Goal: Transaction & Acquisition: Purchase product/service

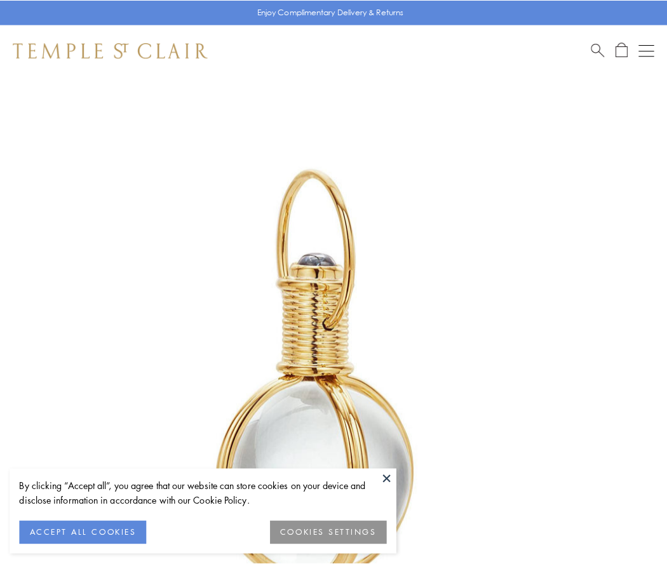
scroll to position [332, 0]
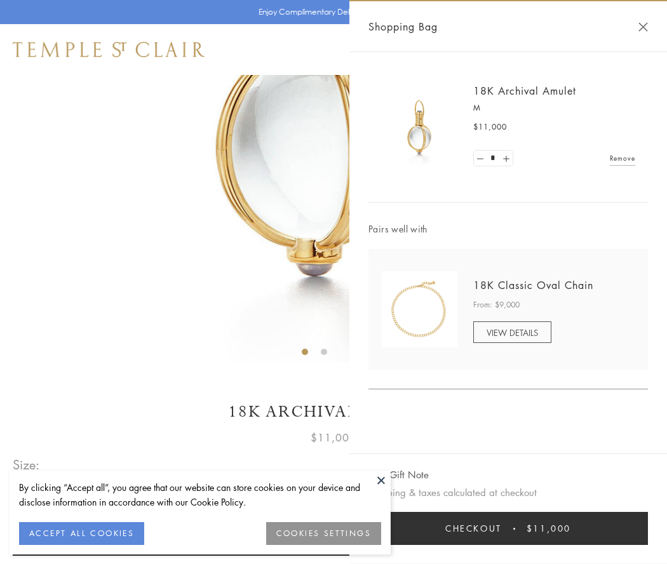
click at [509, 529] on button "Checkout $11,000" at bounding box center [509, 528] width 280 height 33
